Goal: Task Accomplishment & Management: Manage account settings

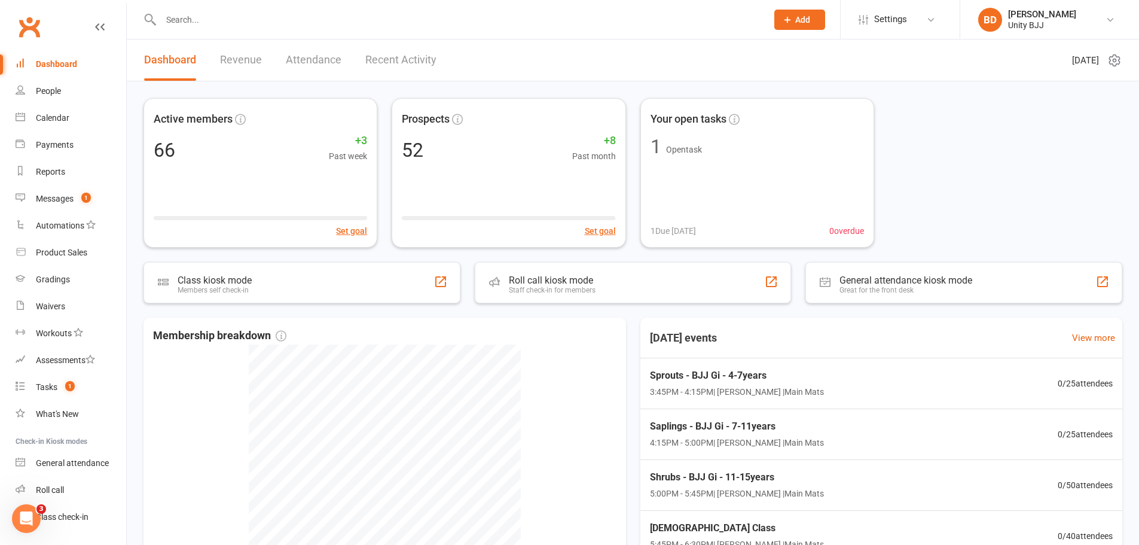
click at [1112, 62] on icon at bounding box center [1114, 60] width 14 height 14
click at [920, 22] on link "Settings" at bounding box center [900, 19] width 83 height 27
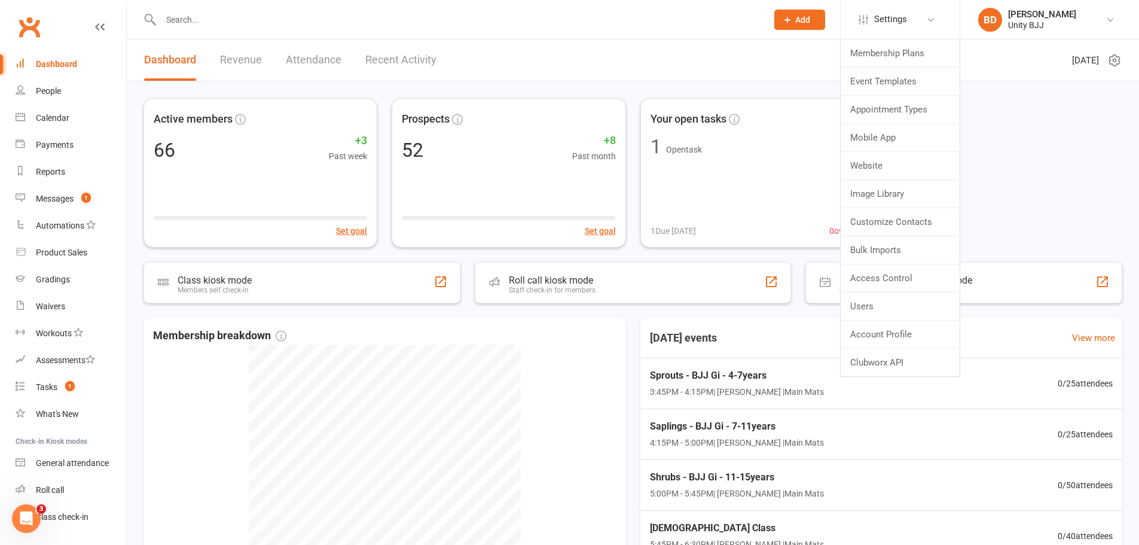
click at [1055, 168] on div "Active members 66 +3 Past week Set goal Prospects 52 +8 Past month Set goal You…" at bounding box center [632, 172] width 979 height 149
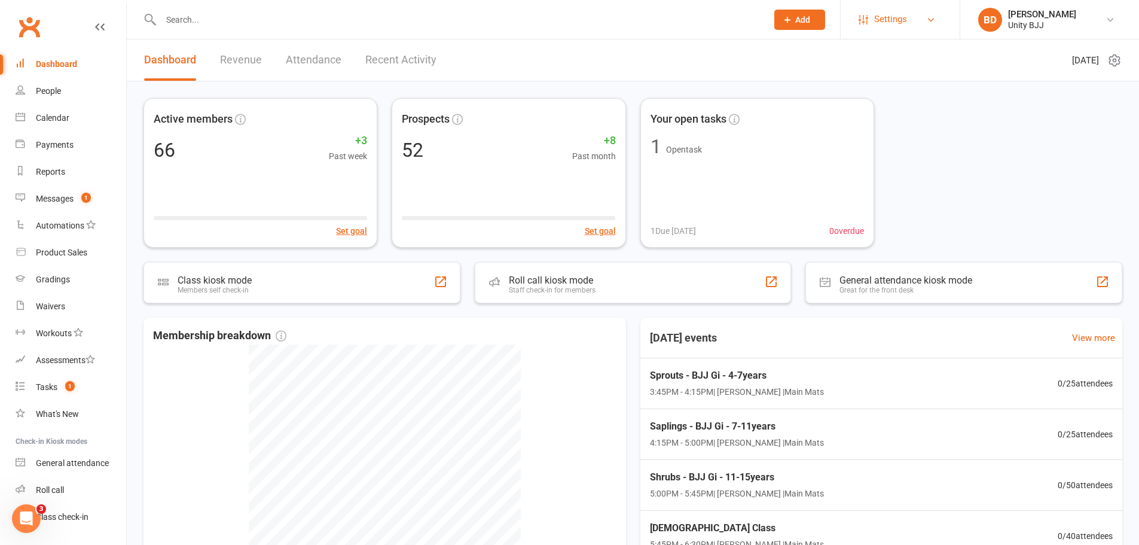
click at [894, 20] on span "Settings" at bounding box center [890, 19] width 33 height 27
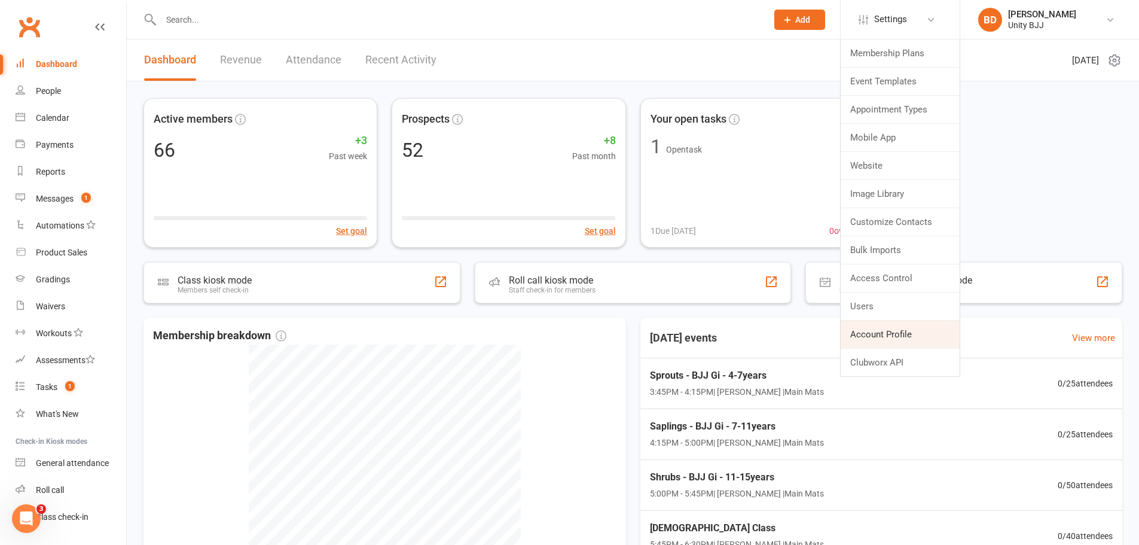
click at [872, 339] on link "Account Profile" at bounding box center [900, 334] width 119 height 28
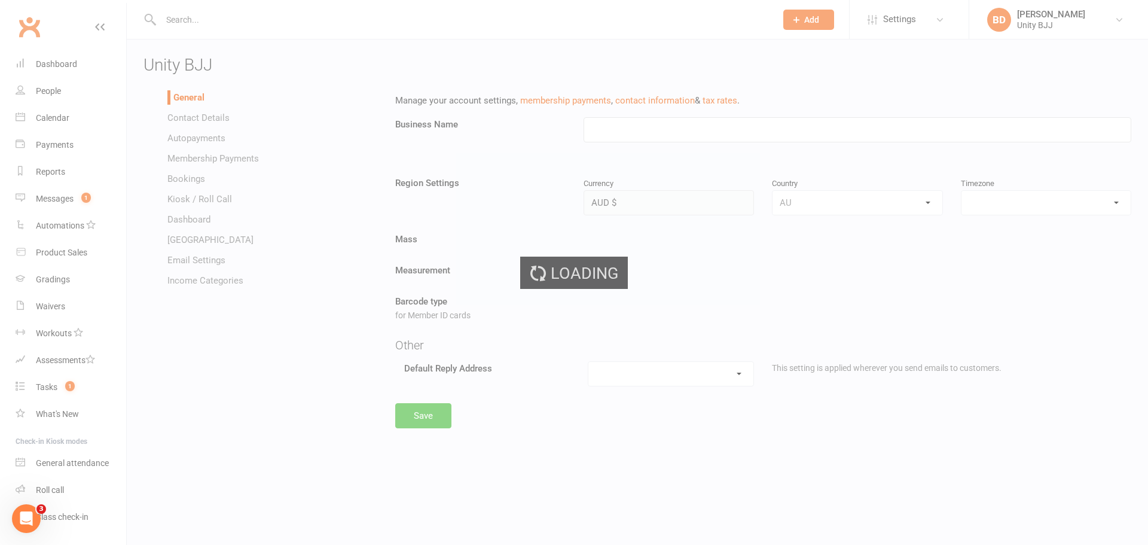
type input "Unity BJJ"
select select "[GEOGRAPHIC_DATA]/[GEOGRAPHIC_DATA]"
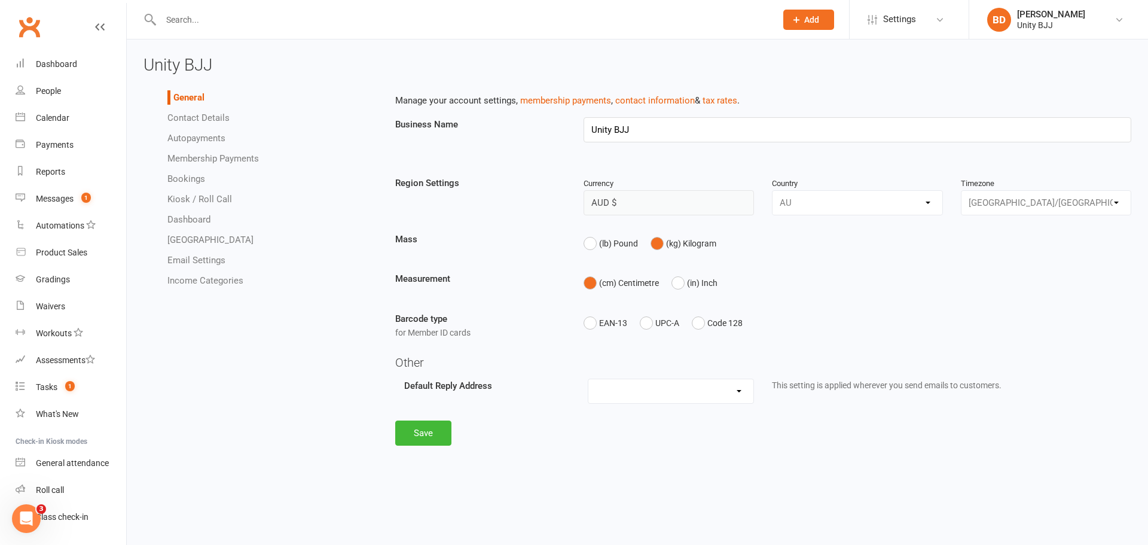
click at [241, 23] on input "text" at bounding box center [462, 19] width 610 height 17
type input "i"
click at [65, 197] on div "Messages" at bounding box center [55, 199] width 38 height 10
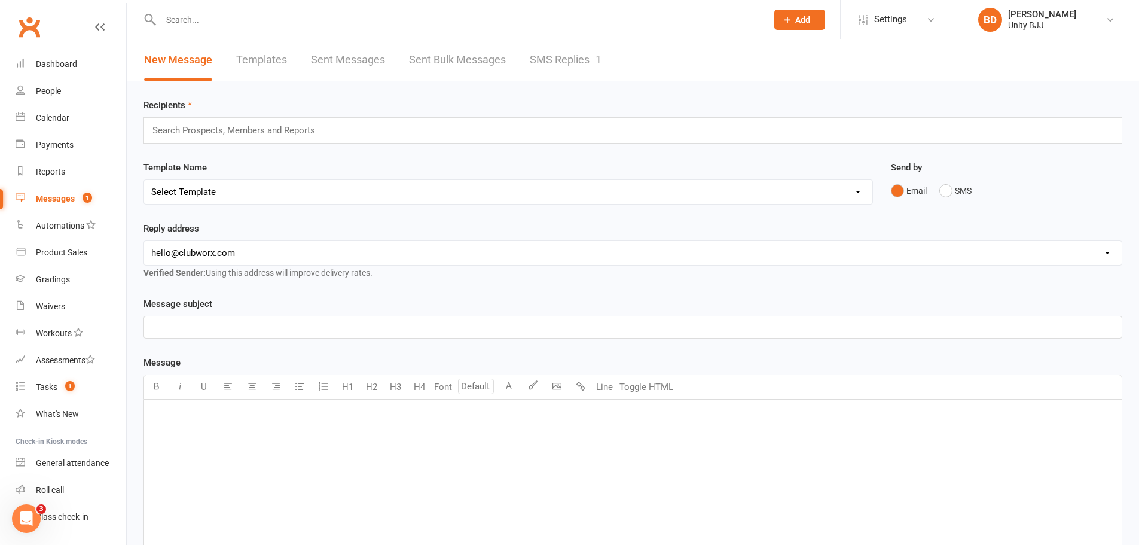
click at [589, 59] on link "SMS Replies 1" at bounding box center [566, 59] width 72 height 41
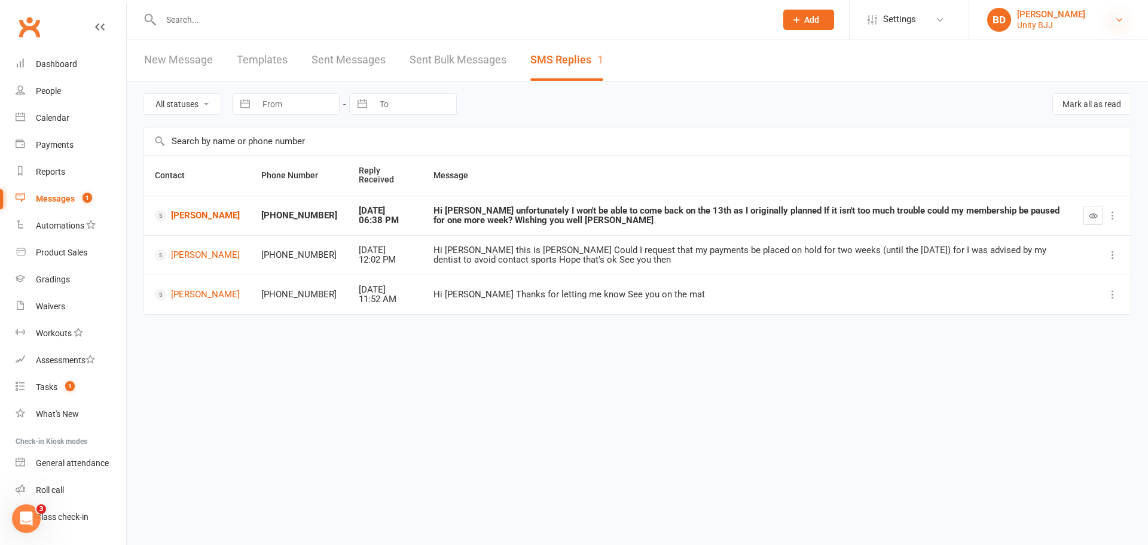
click at [1122, 23] on icon at bounding box center [1119, 20] width 10 height 10
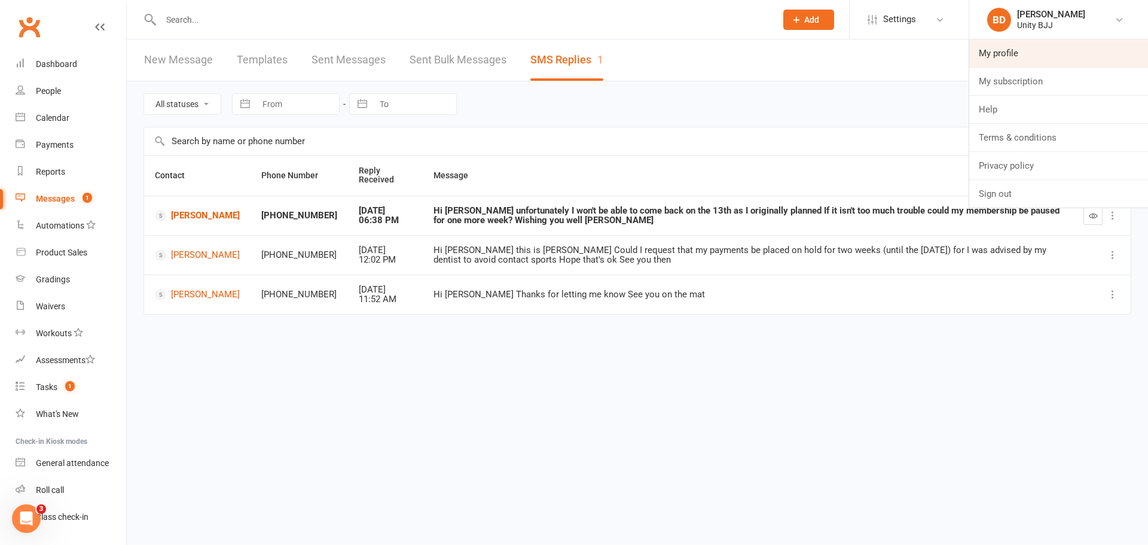
click at [1018, 57] on link "My profile" at bounding box center [1058, 53] width 179 height 28
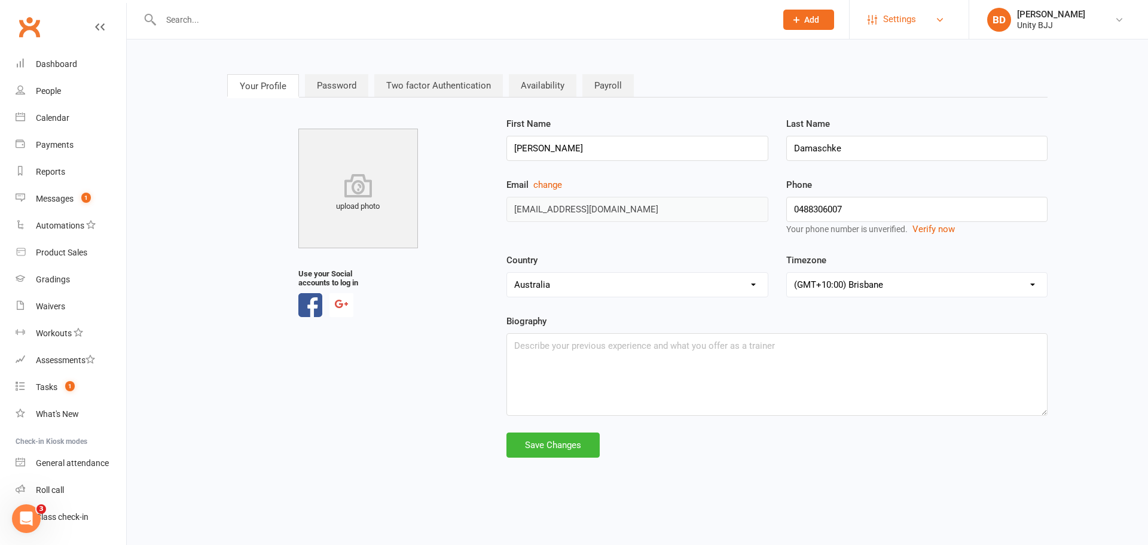
click at [934, 20] on link "Settings" at bounding box center [909, 19] width 83 height 27
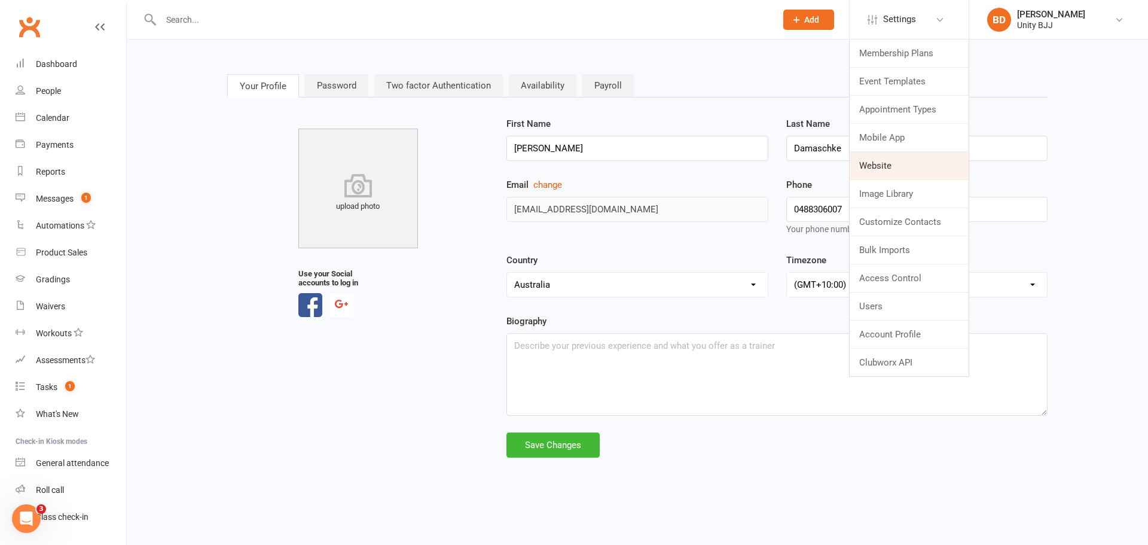
click at [891, 163] on link "Website" at bounding box center [909, 166] width 119 height 28
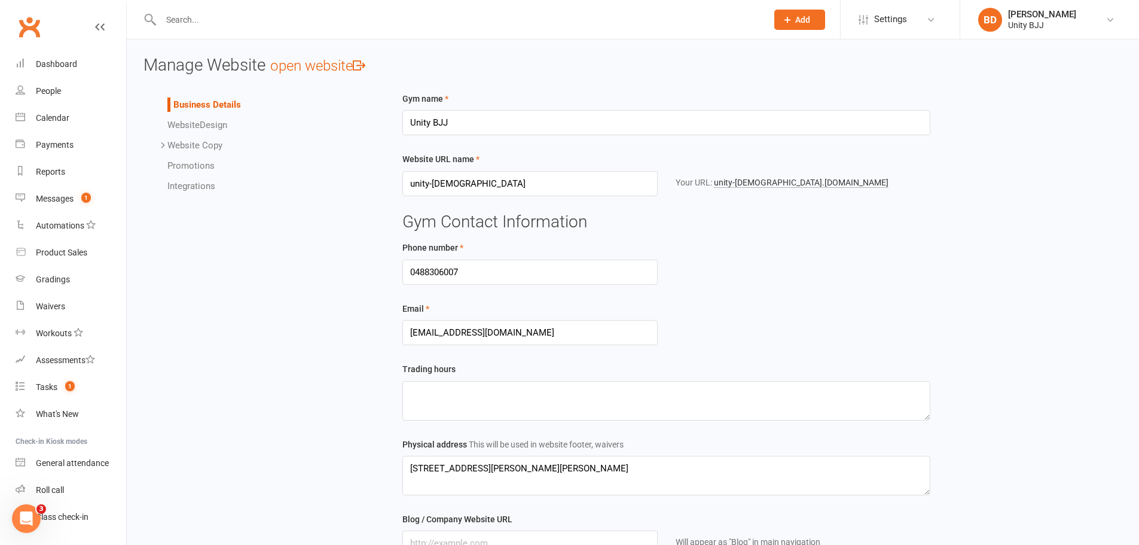
click at [183, 187] on link "Integrations" at bounding box center [191, 186] width 48 height 11
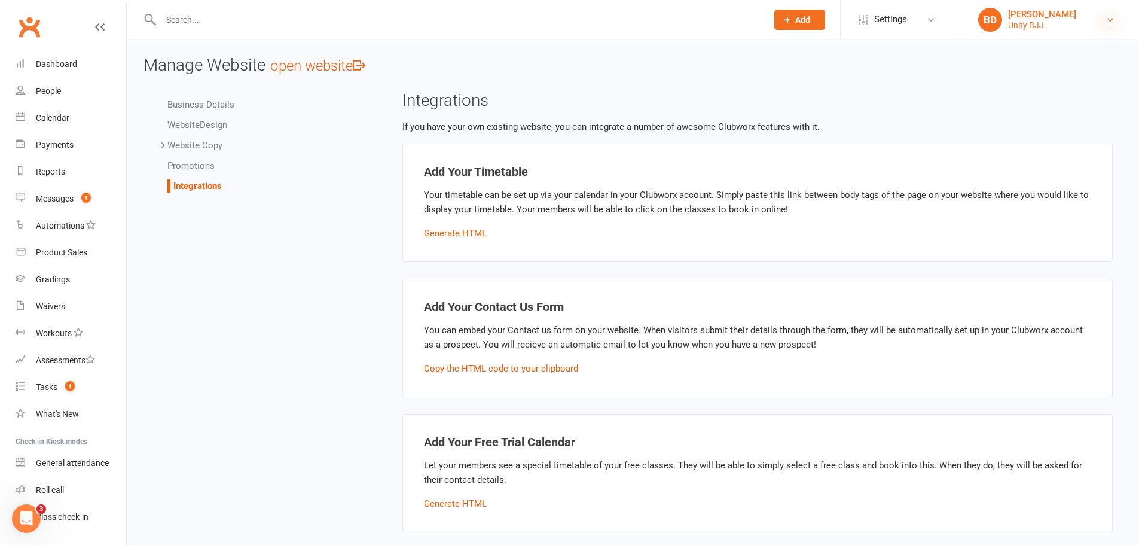
click at [1111, 16] on icon at bounding box center [1110, 20] width 10 height 10
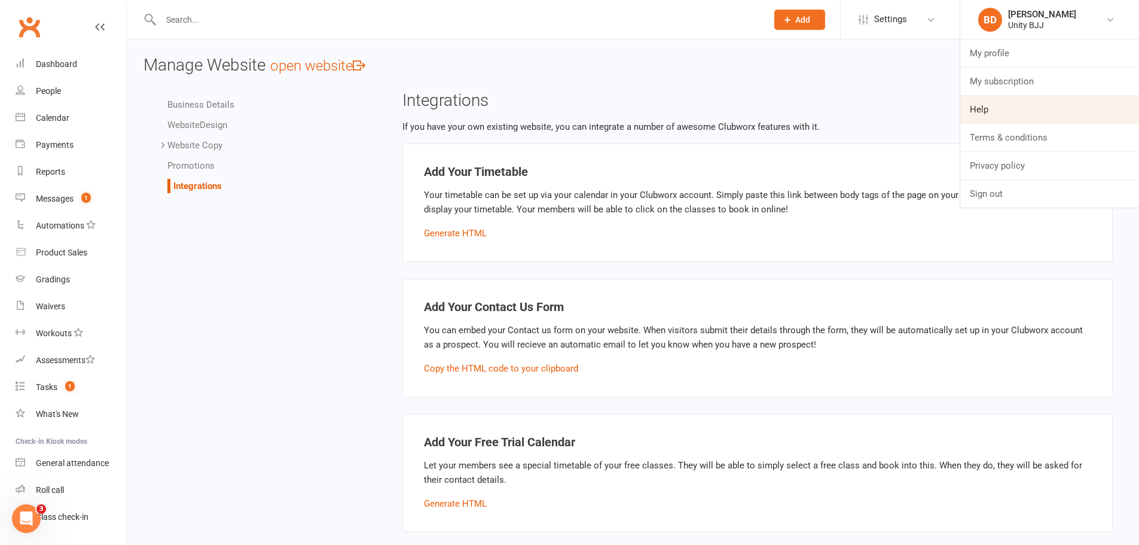
click at [1025, 98] on link "Help" at bounding box center [1049, 110] width 179 height 28
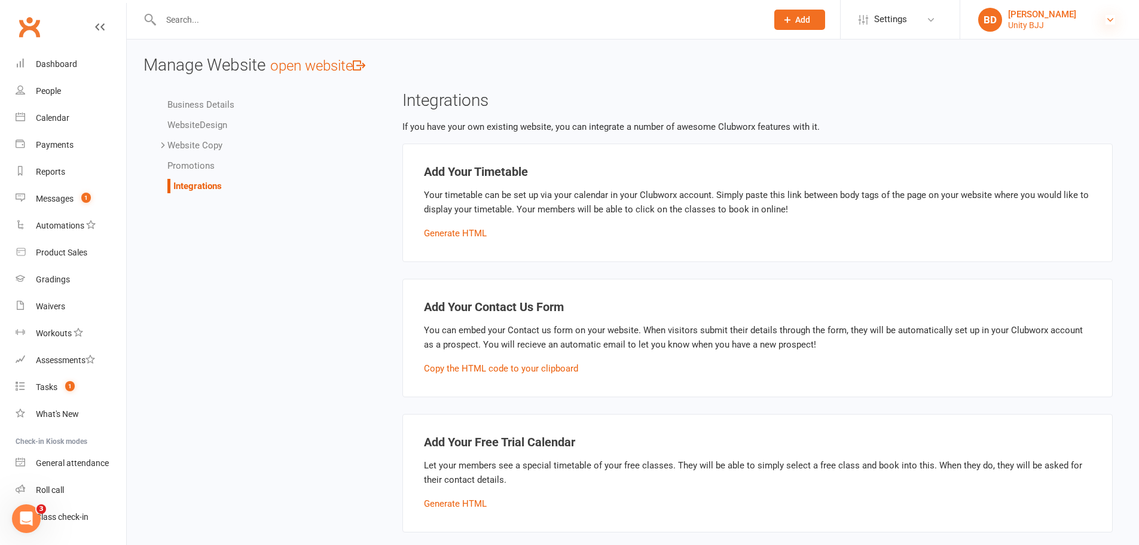
click at [1111, 18] on icon at bounding box center [1110, 20] width 10 height 10
click at [930, 22] on icon at bounding box center [931, 20] width 10 height 10
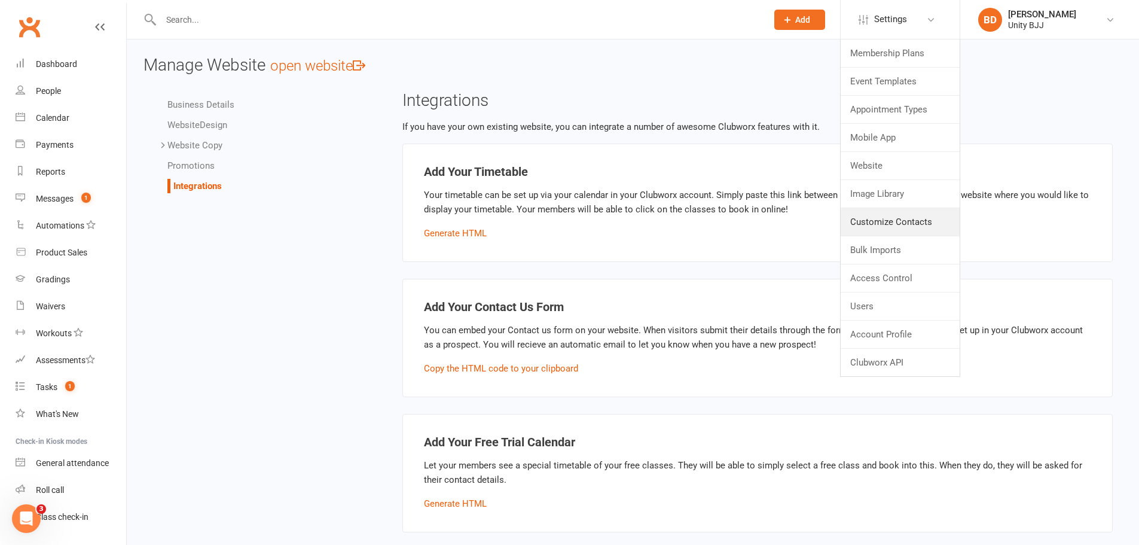
click at [912, 219] on link "Customize Contacts" at bounding box center [900, 222] width 119 height 28
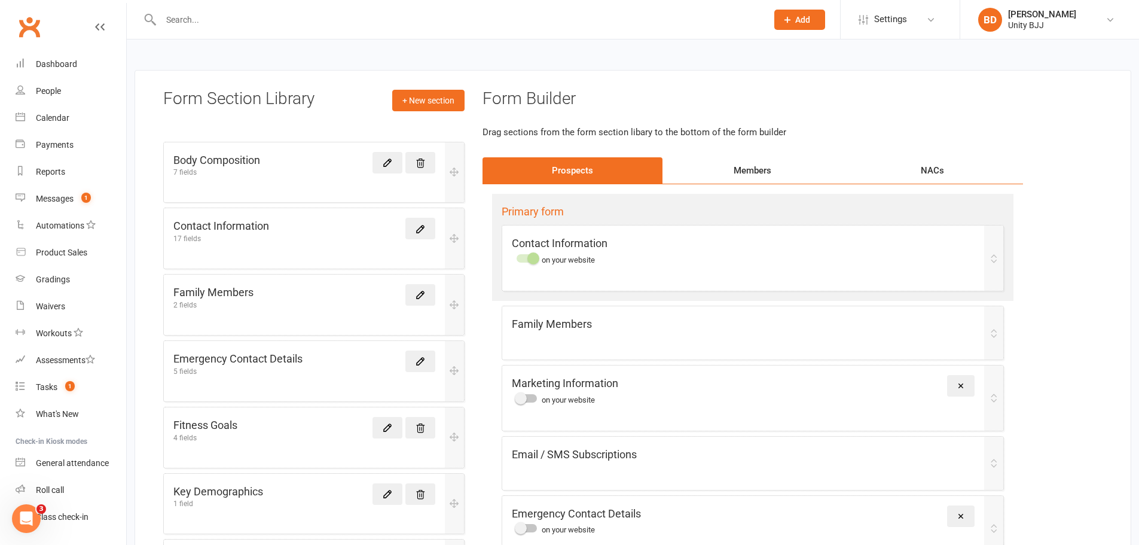
scroll to position [37, 0]
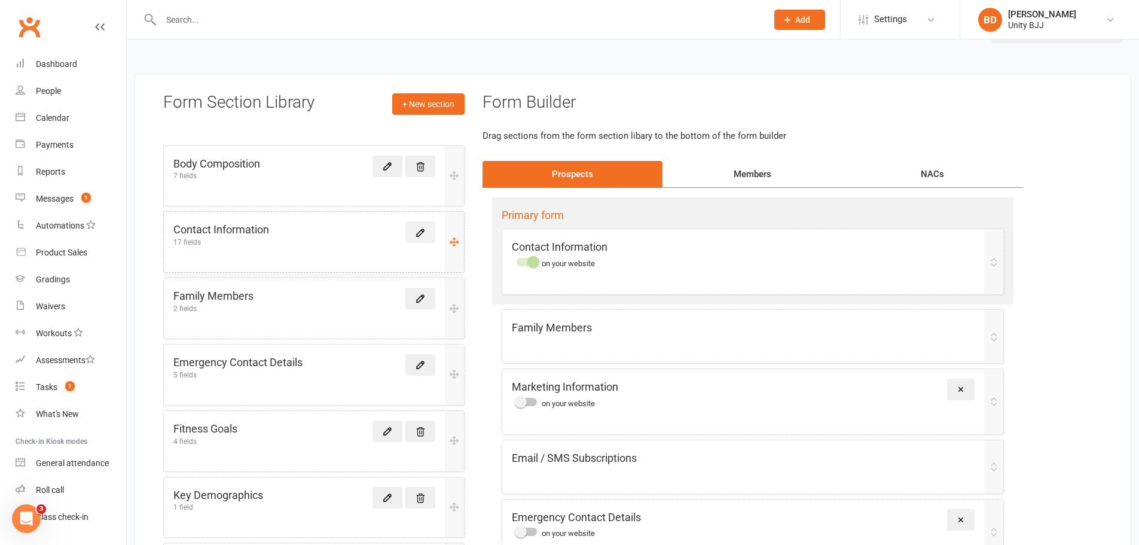
click at [422, 232] on icon at bounding box center [420, 232] width 7 height 7
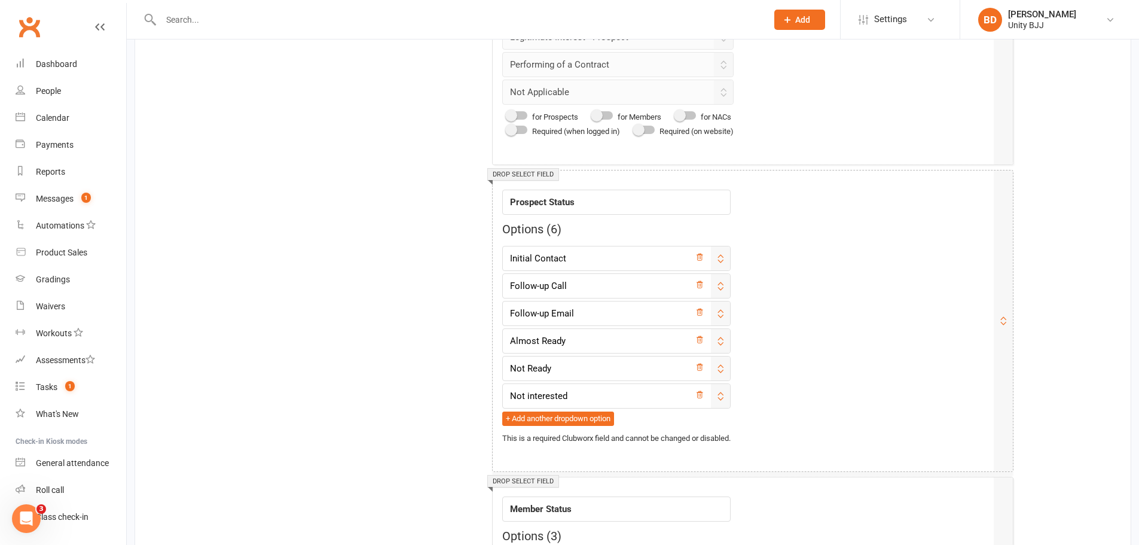
scroll to position [1794, 0]
click at [610, 414] on button "+ Add another dropdown option" at bounding box center [558, 417] width 112 height 14
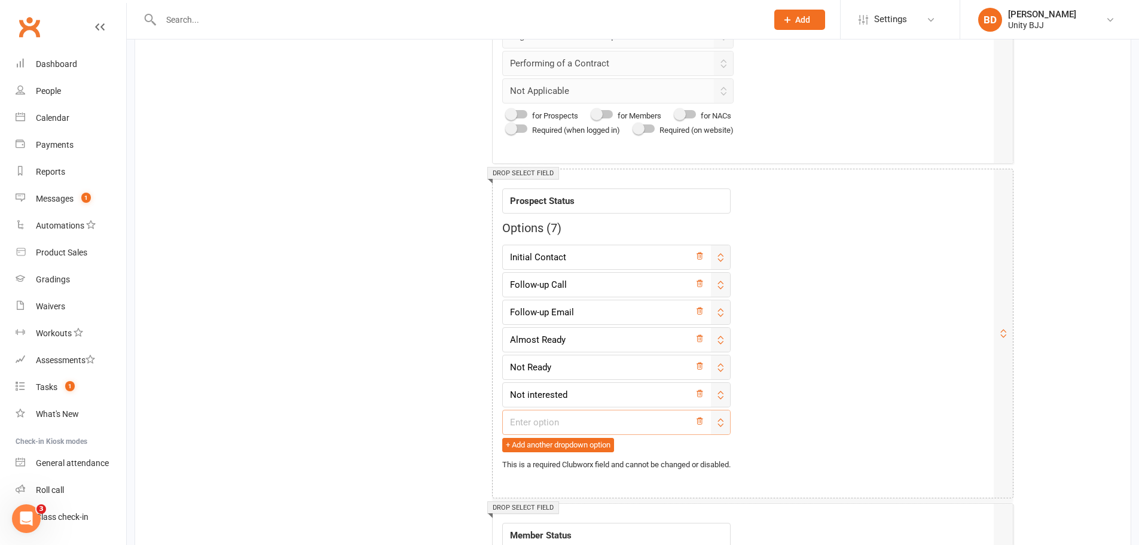
click at [631, 421] on input "text" at bounding box center [616, 422] width 228 height 25
drag, startPoint x: 573, startPoint y: 421, endPoint x: 536, endPoint y: 416, distance: 36.9
click at [536, 416] on input "001 [PROSPECT]" at bounding box center [616, 422] width 228 height 25
click at [649, 415] on input "001 [Prospect]" at bounding box center [616, 422] width 228 height 25
drag, startPoint x: 670, startPoint y: 420, endPoint x: 506, endPoint y: 419, distance: 163.8
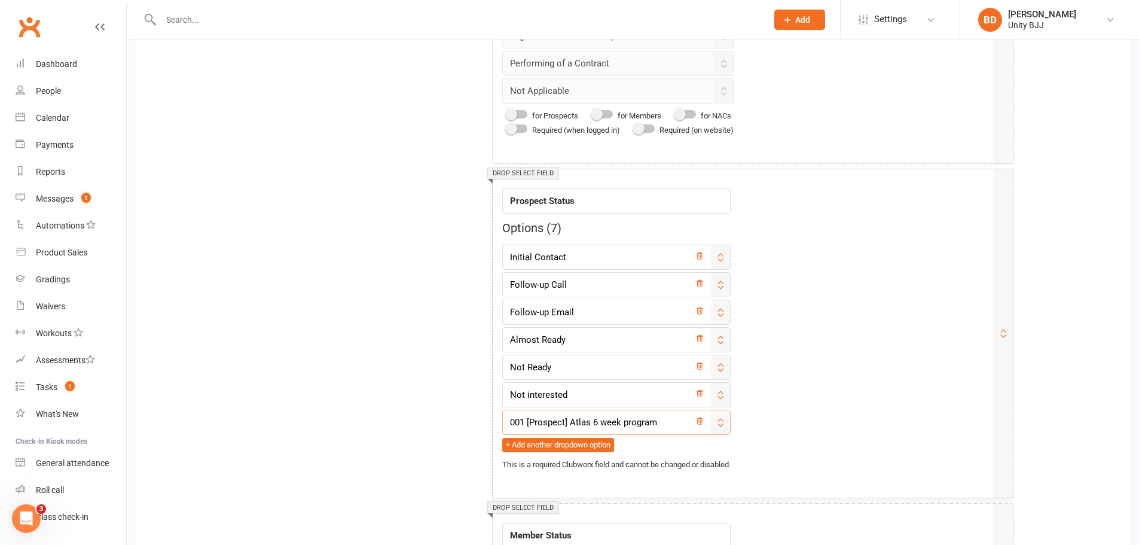
click at [506, 419] on input "001 [Prospect] Atlas 6 week program" at bounding box center [616, 422] width 228 height 25
click at [601, 421] on input "001 [Prospect] Atlas 6 week program" at bounding box center [616, 422] width 228 height 25
click at [603, 421] on input "001 [Prospect] Atlas 6 week program" at bounding box center [616, 422] width 228 height 25
drag, startPoint x: 626, startPoint y: 422, endPoint x: 628, endPoint y: 416, distance: 6.2
click at [628, 420] on input "001 [Prospect] Atlas 6 Week program" at bounding box center [616, 422] width 228 height 25
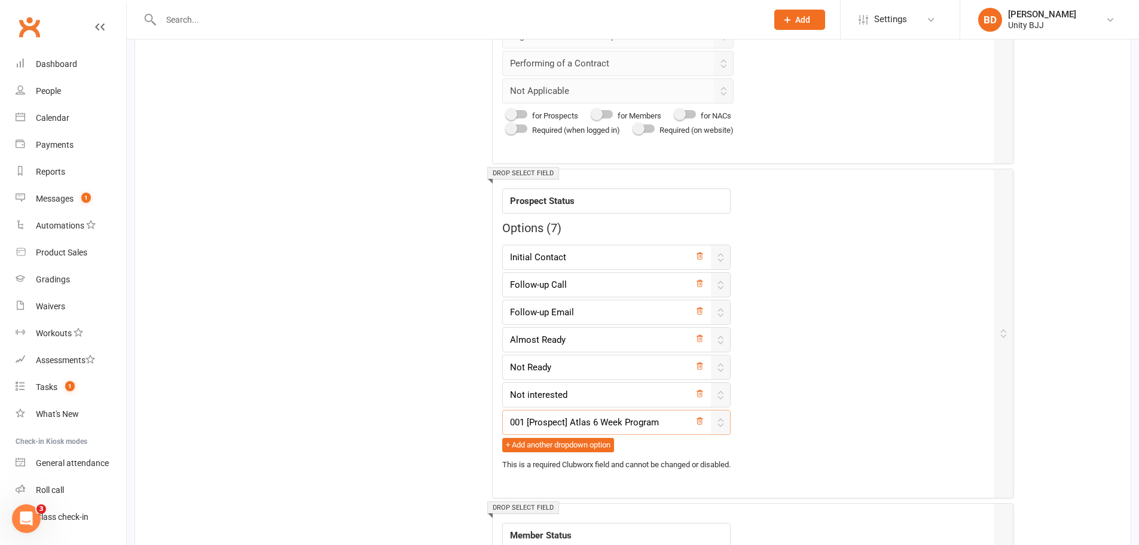
drag, startPoint x: 664, startPoint y: 426, endPoint x: 487, endPoint y: 414, distance: 177.4
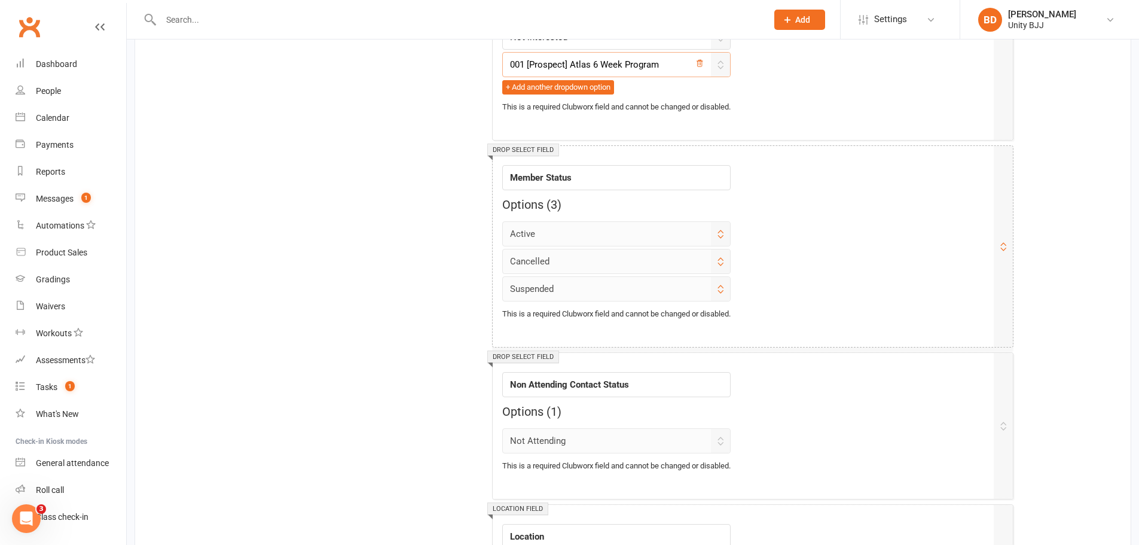
scroll to position [2330, 0]
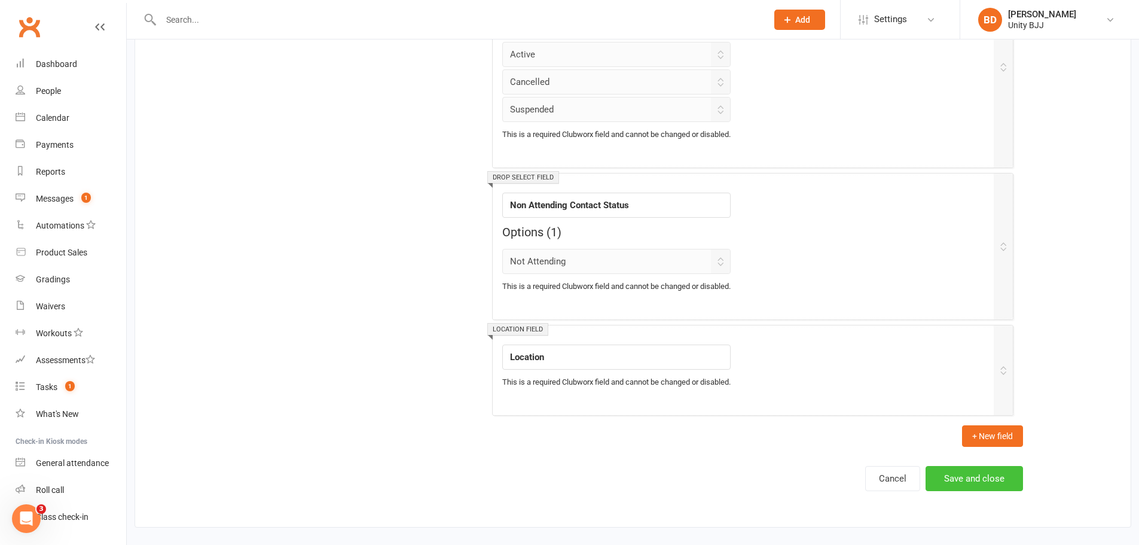
type input "001 [Prospect] Atlas 6 Week Program"
click at [982, 480] on button "Save and close" at bounding box center [973, 478] width 97 height 25
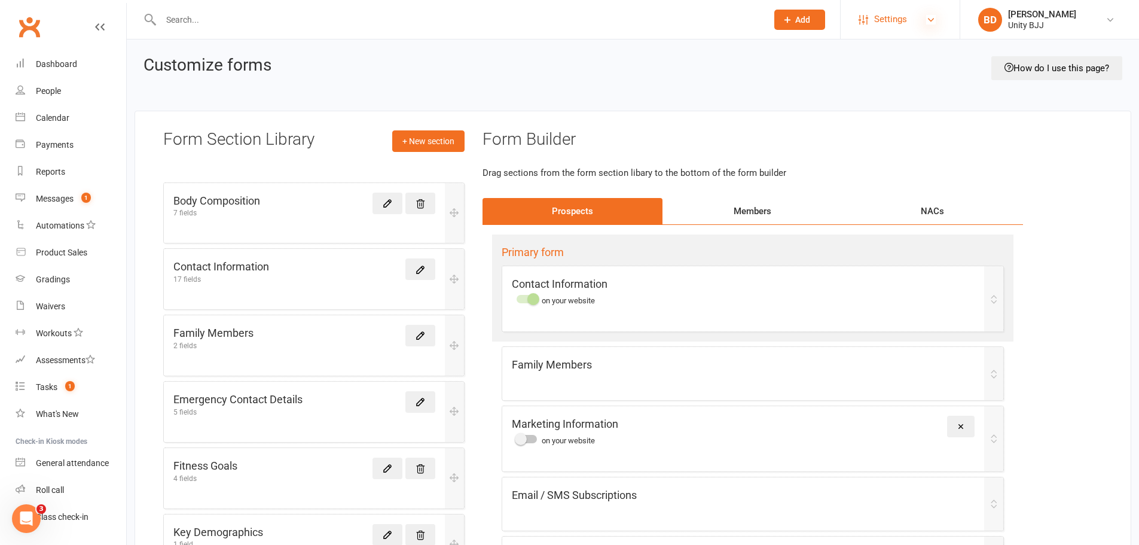
click at [931, 22] on icon at bounding box center [931, 20] width 10 height 10
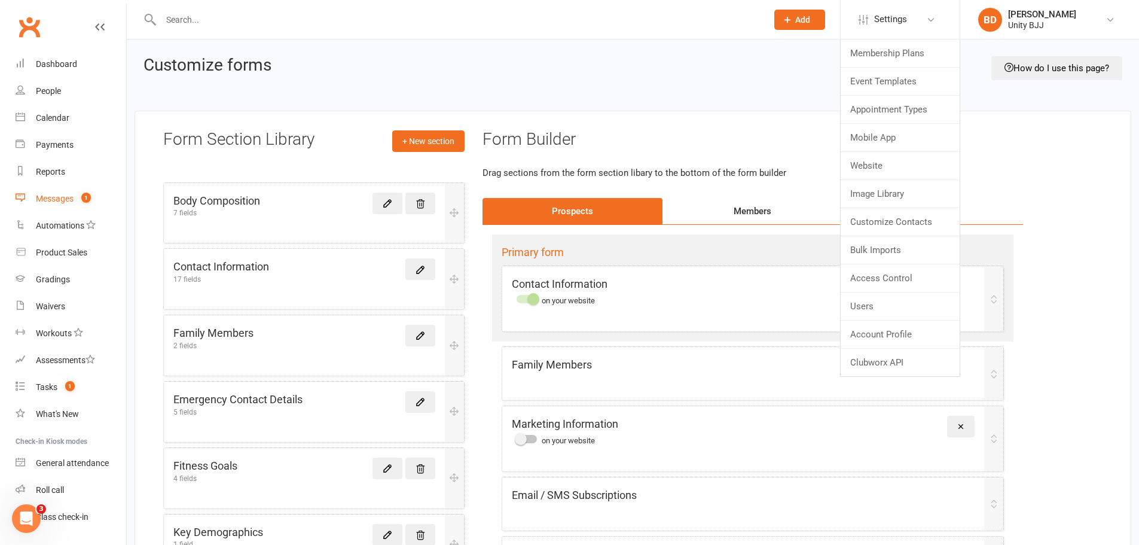
click at [44, 204] on link "Messages 1" at bounding box center [71, 198] width 111 height 27
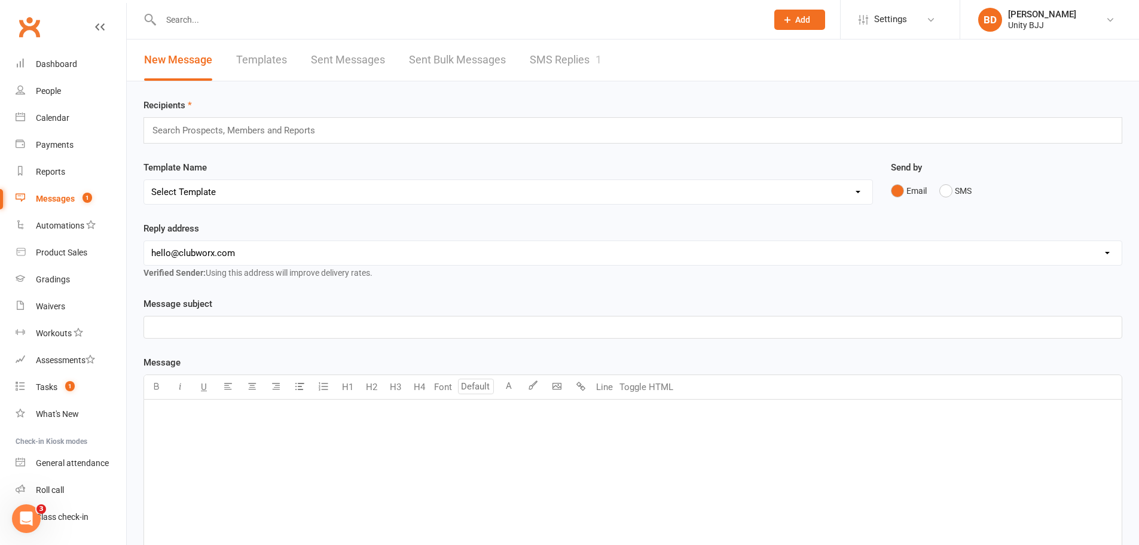
click at [265, 56] on link "Templates" at bounding box center [261, 59] width 51 height 41
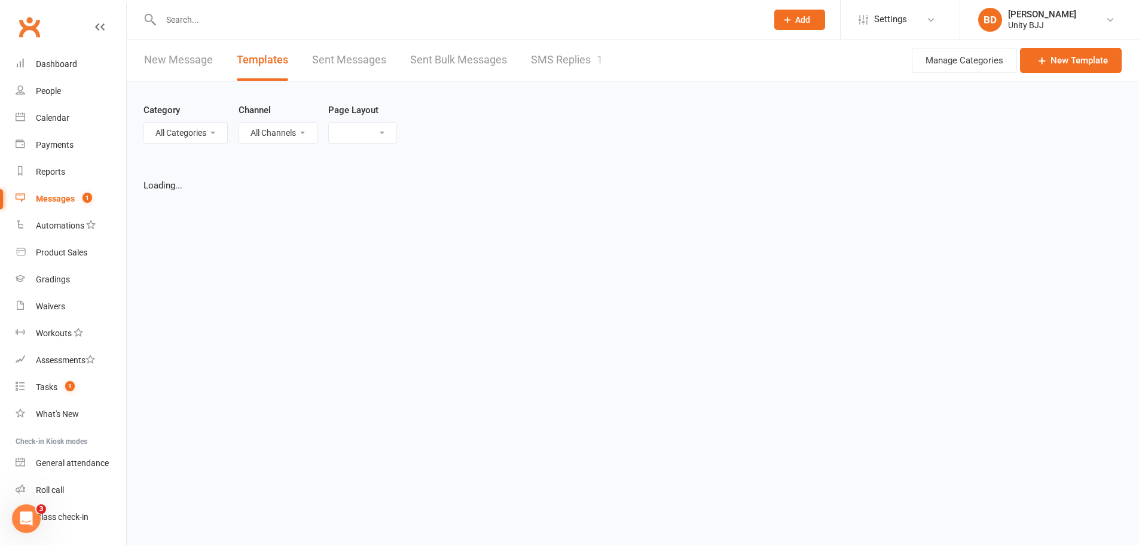
select select "grid"
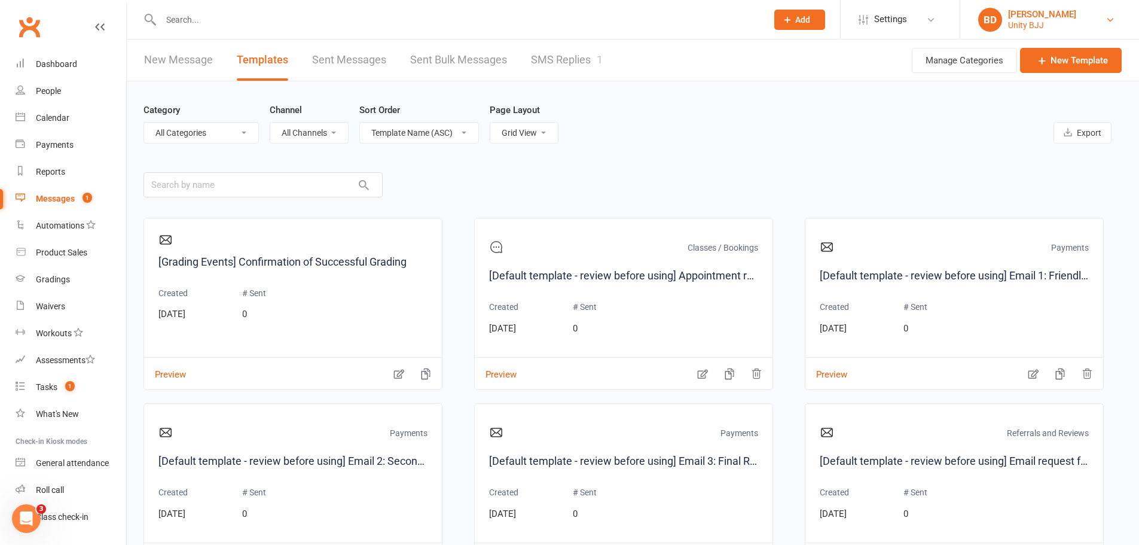
click at [1095, 13] on link "BD [PERSON_NAME] Unity BJJ" at bounding box center [1049, 20] width 143 height 24
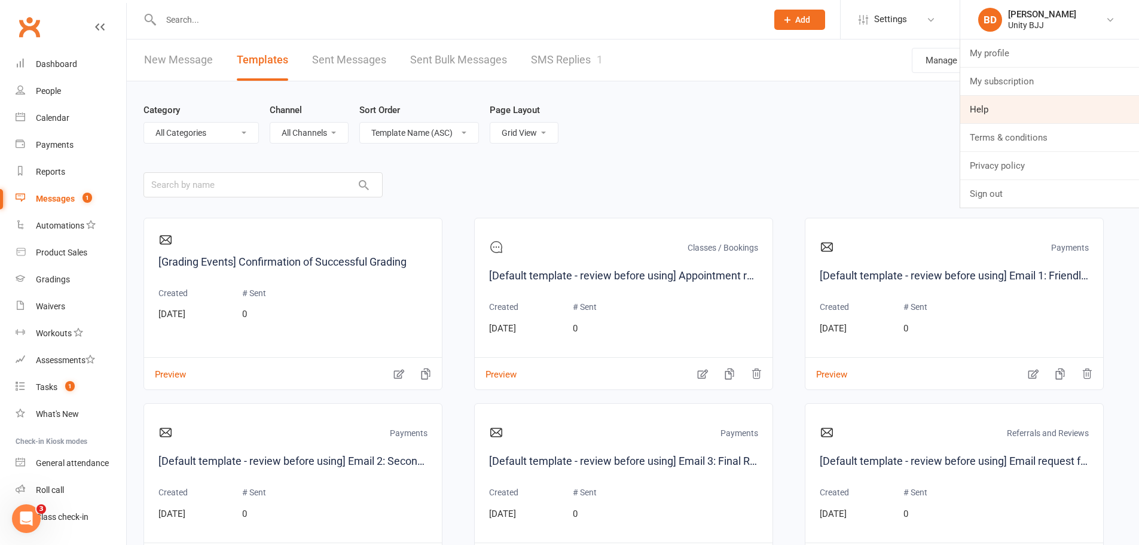
click at [991, 96] on link "Help" at bounding box center [1049, 110] width 179 height 28
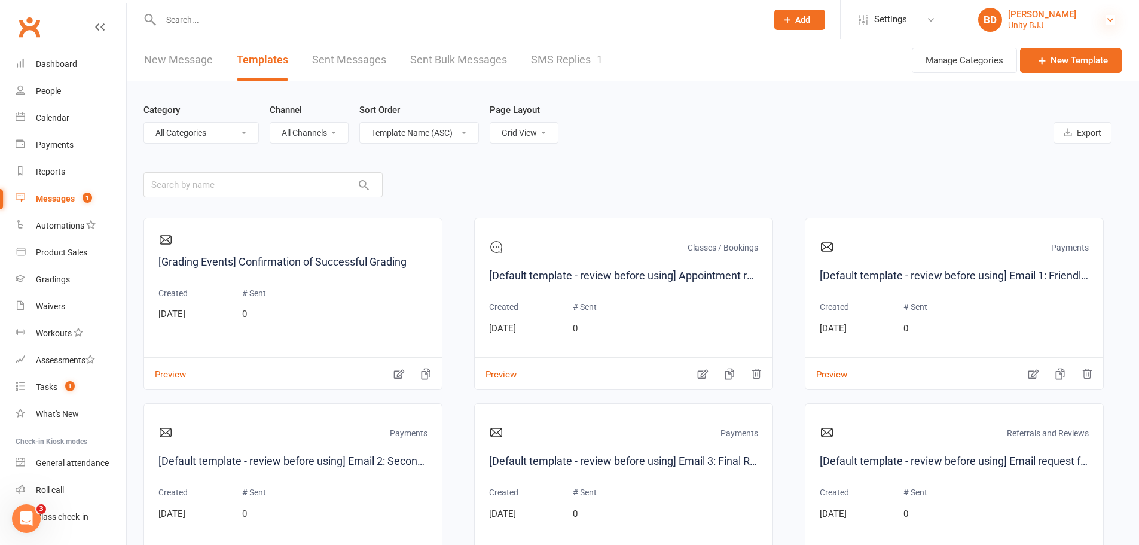
click at [1110, 21] on icon at bounding box center [1110, 20] width 10 height 10
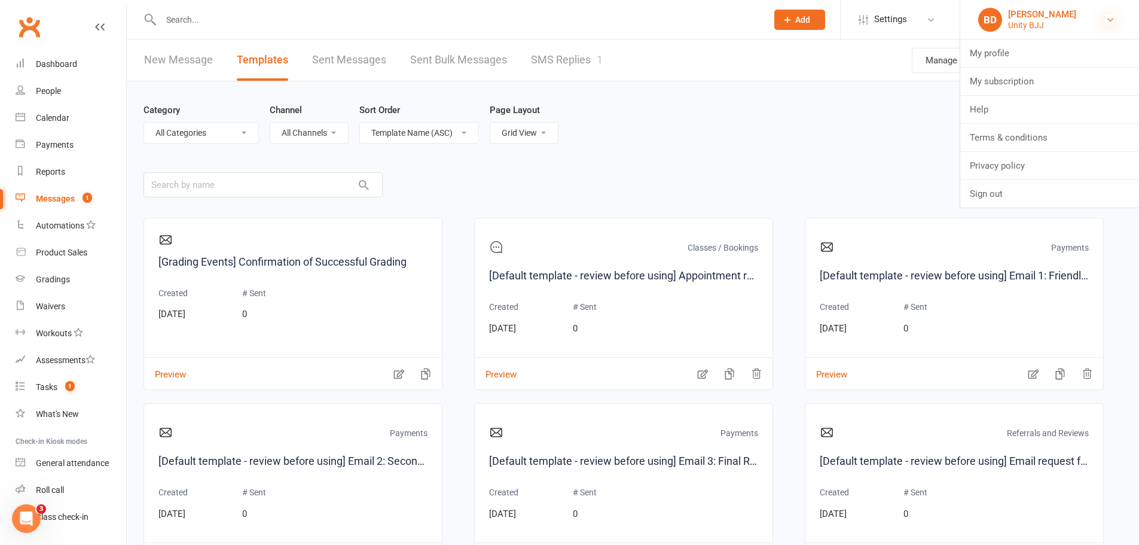
click at [1109, 20] on icon at bounding box center [1110, 20] width 10 height 10
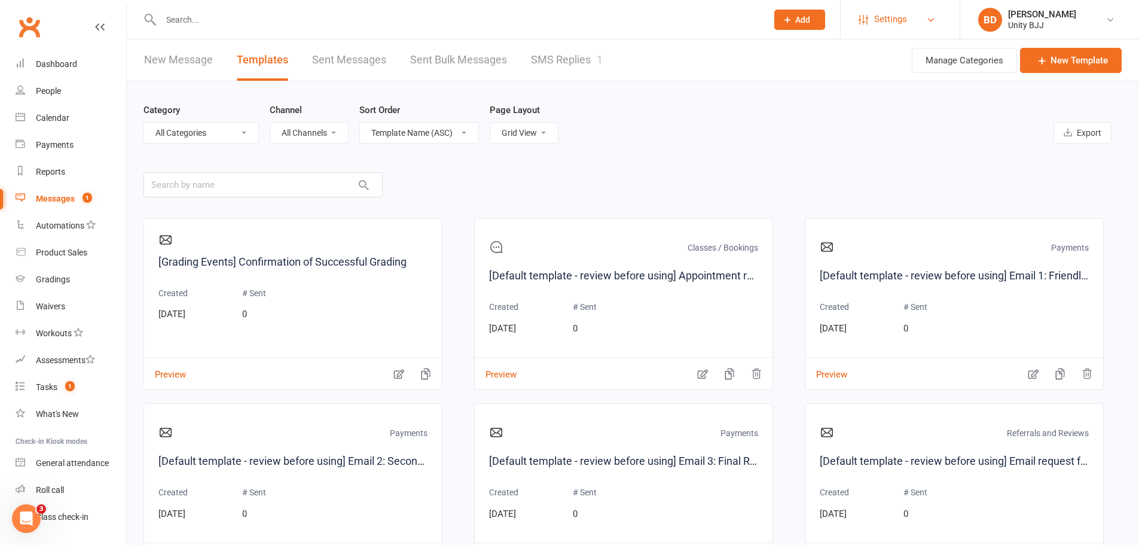
click at [903, 23] on span "Settings" at bounding box center [890, 19] width 33 height 27
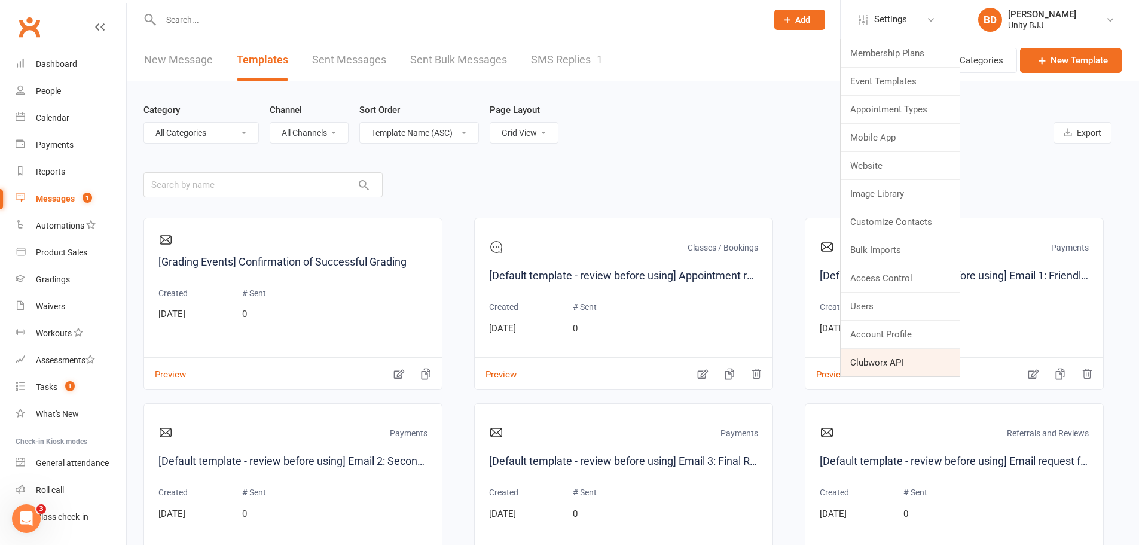
click at [881, 362] on link "Clubworx API" at bounding box center [900, 363] width 119 height 28
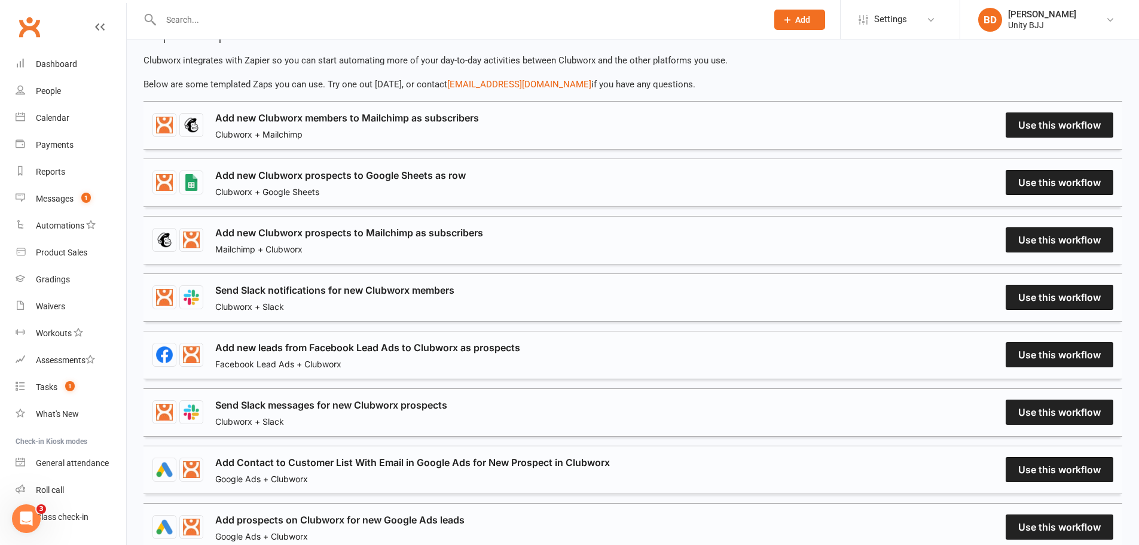
scroll to position [179, 0]
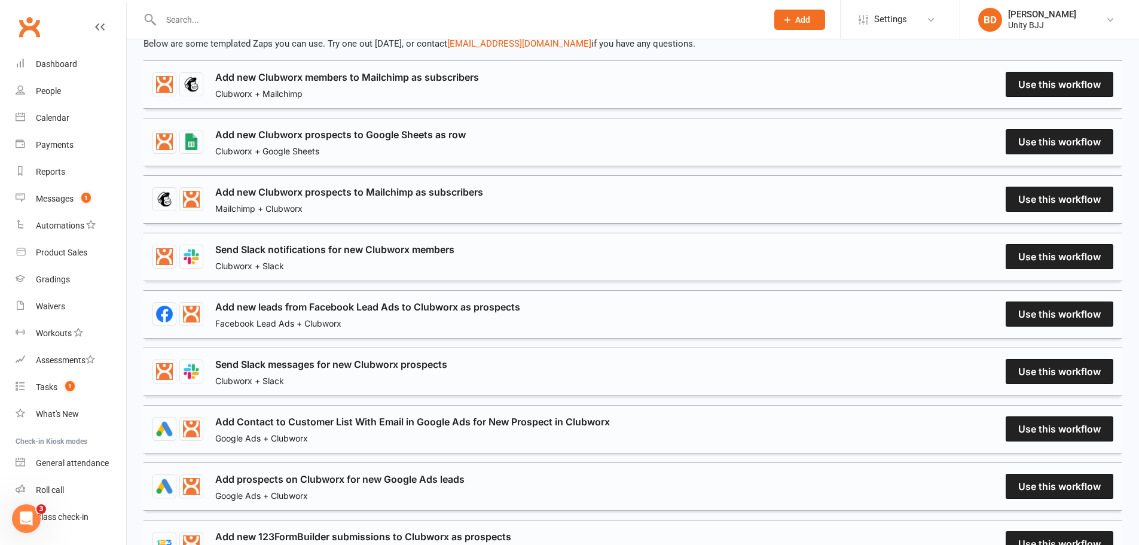
click at [520, 312] on link "Add new leads from Facebook Lead Ads to Clubworx as prospects" at bounding box center [367, 307] width 305 height 14
